Goal: Transaction & Acquisition: Book appointment/travel/reservation

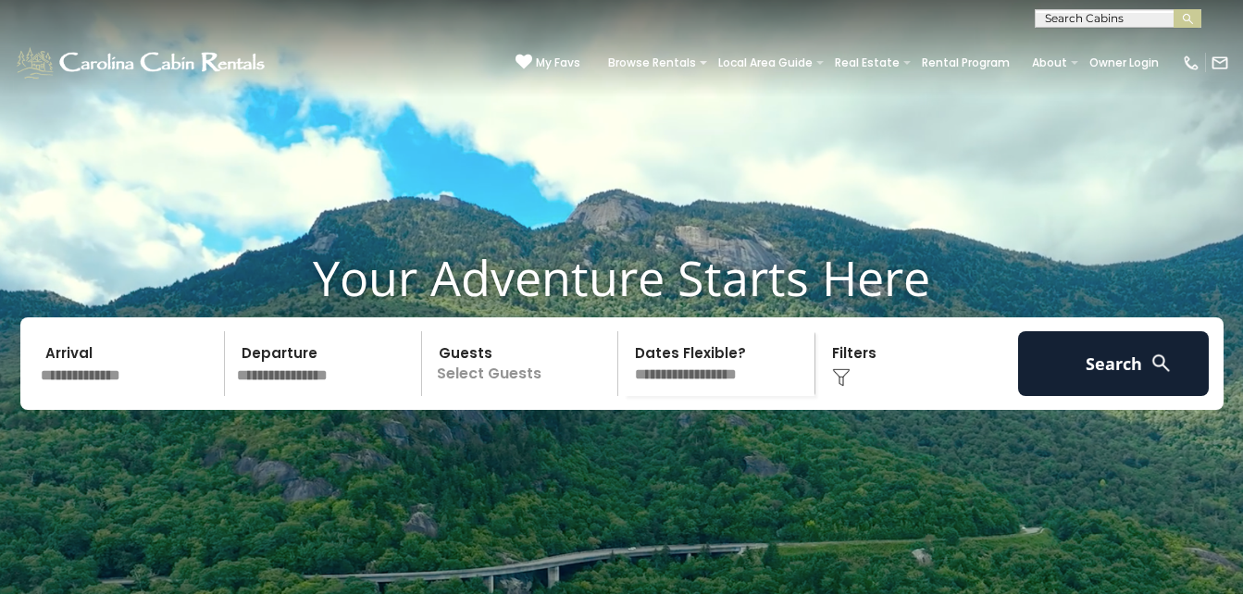
click at [507, 396] on p "Select Guests" at bounding box center [523, 363] width 191 height 65
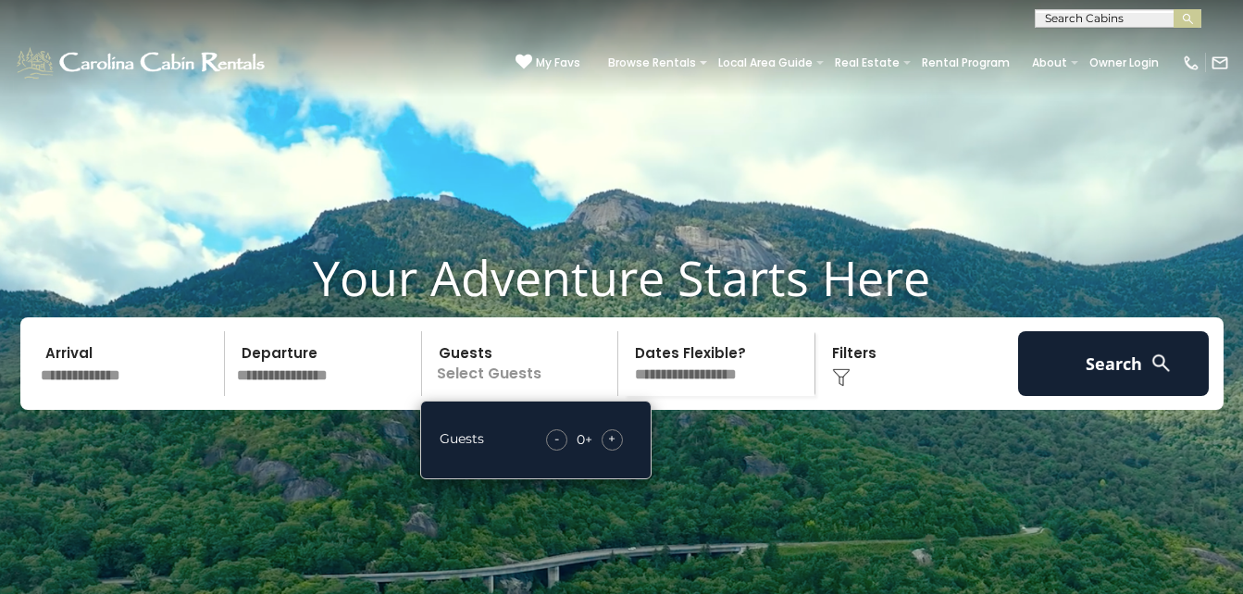
click at [617, 451] on div "+" at bounding box center [612, 440] width 21 height 21
click at [705, 237] on video at bounding box center [621, 311] width 1243 height 622
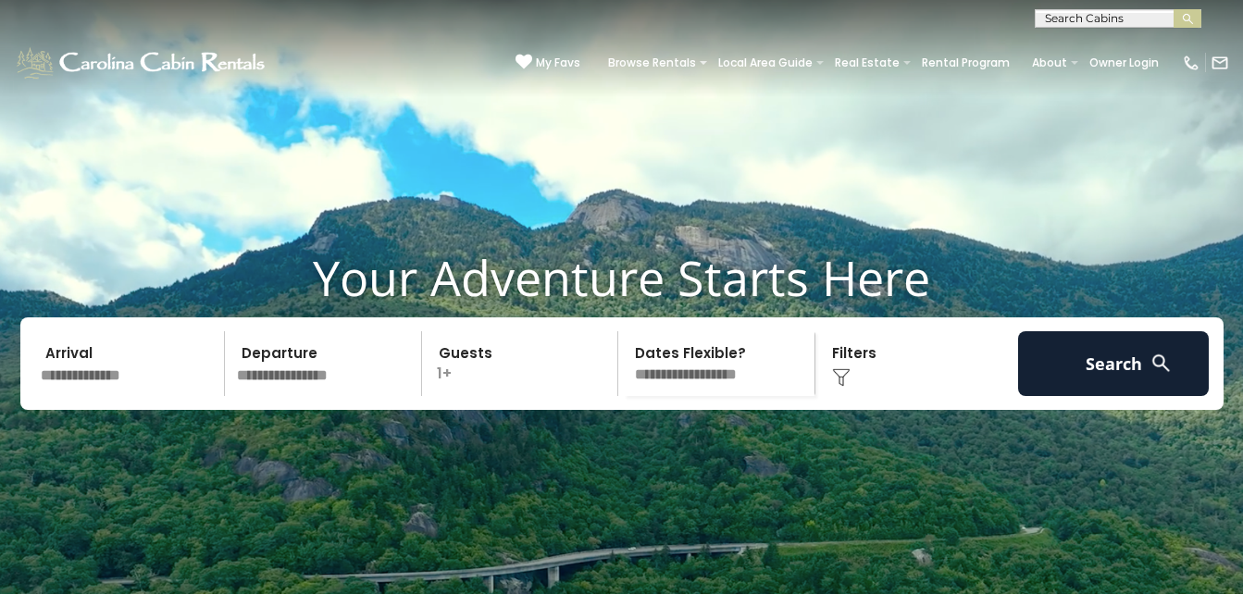
click at [847, 387] on img at bounding box center [841, 377] width 19 height 19
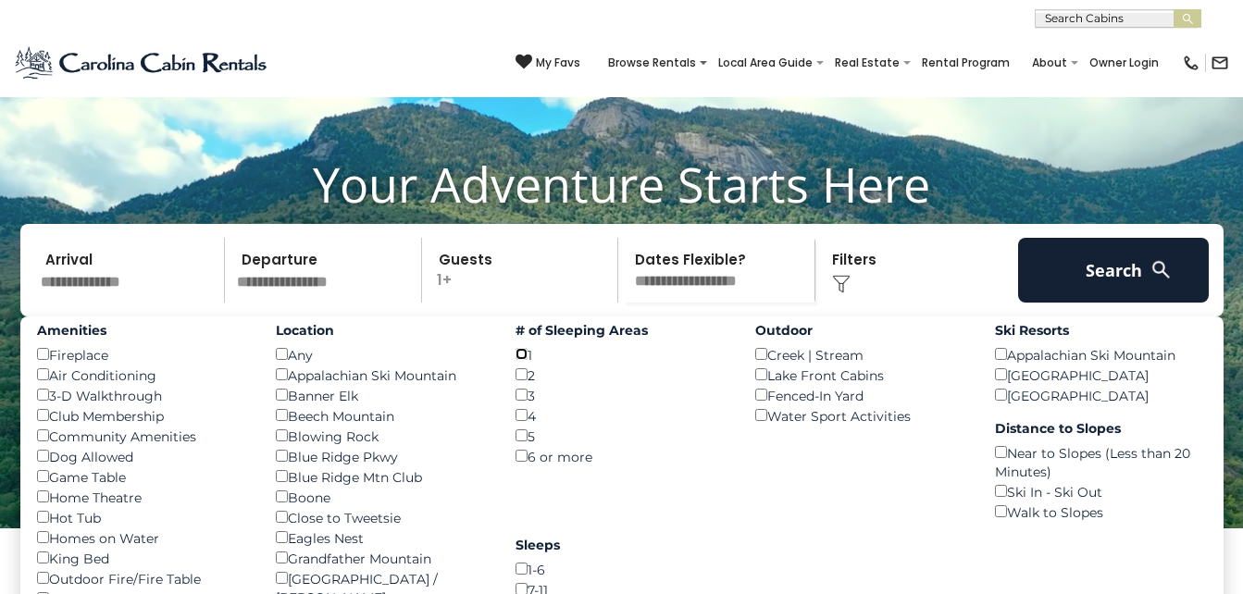
scroll to position [93, 0]
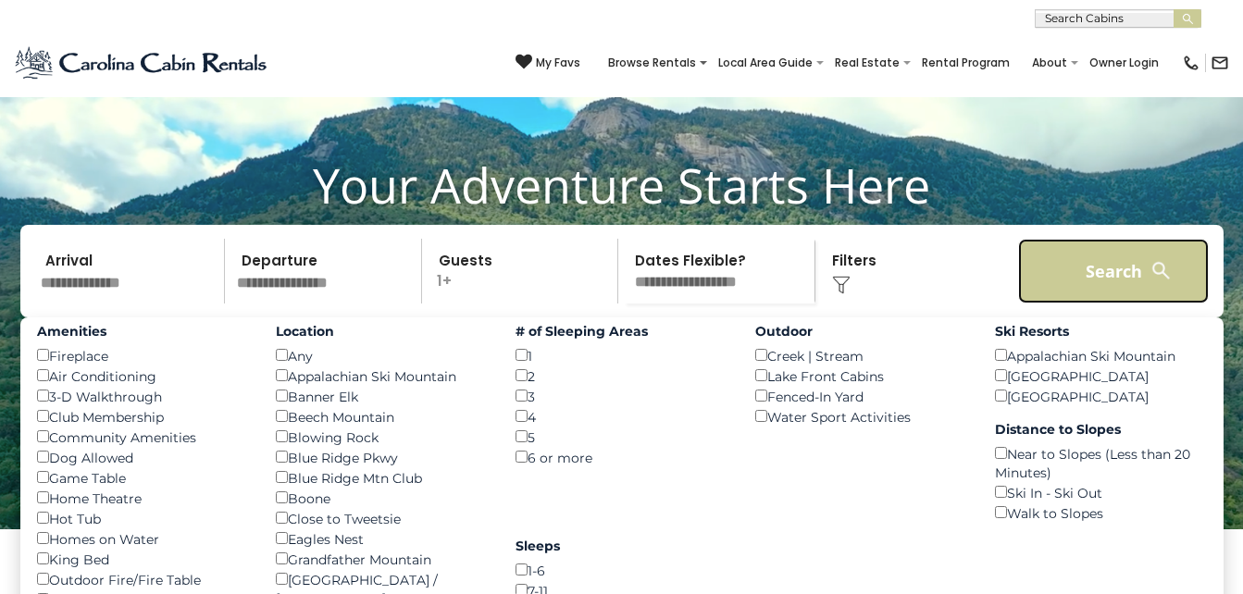
click at [1064, 304] on button "Search" at bounding box center [1114, 271] width 192 height 65
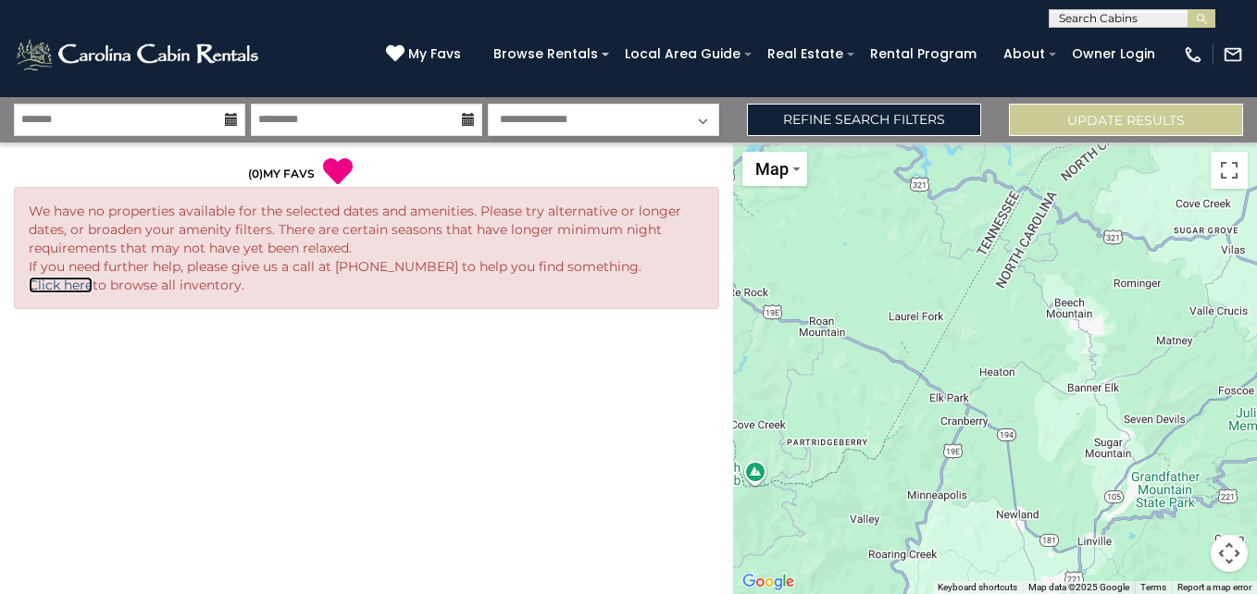
click at [51, 284] on link "Click here" at bounding box center [61, 285] width 64 height 17
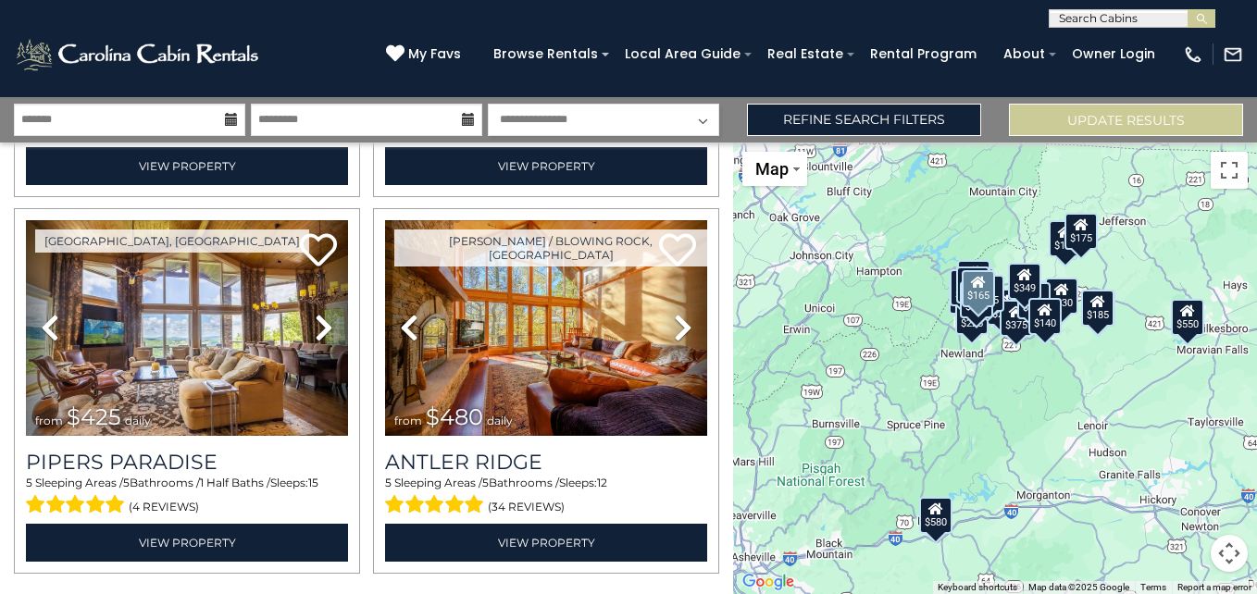
scroll to position [5323, 0]
